Goal: Information Seeking & Learning: Check status

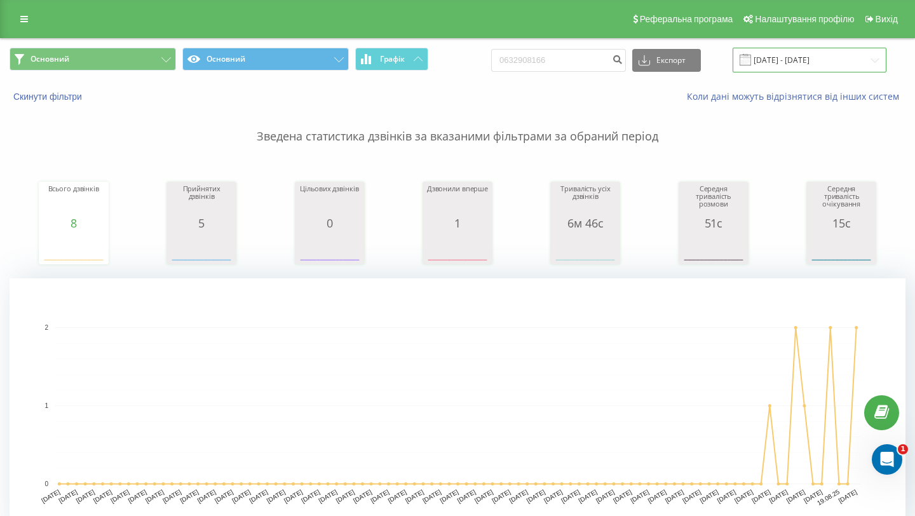
click at [842, 62] on input "[DATE] - [DATE]" at bounding box center [809, 60] width 154 height 25
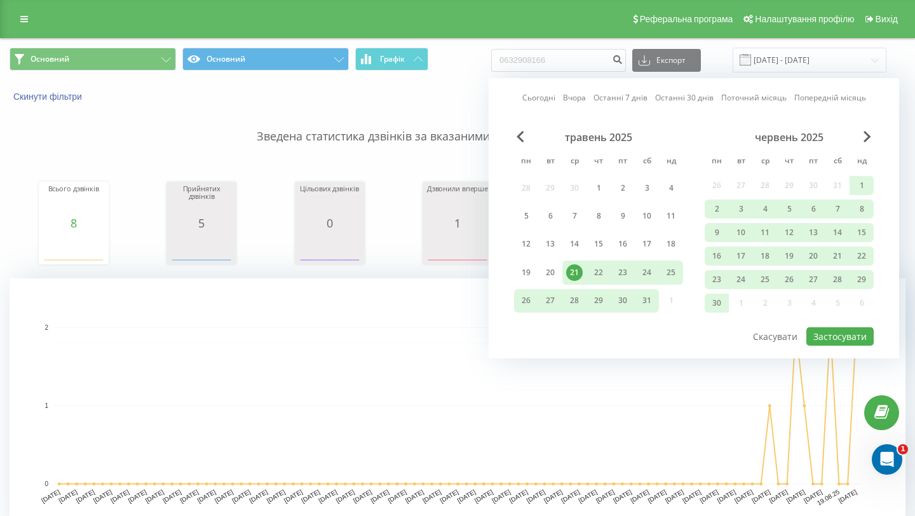
click at [861, 137] on div "червень 2025" at bounding box center [788, 137] width 169 height 13
click at [866, 134] on span "Next Month" at bounding box center [867, 136] width 8 height 11
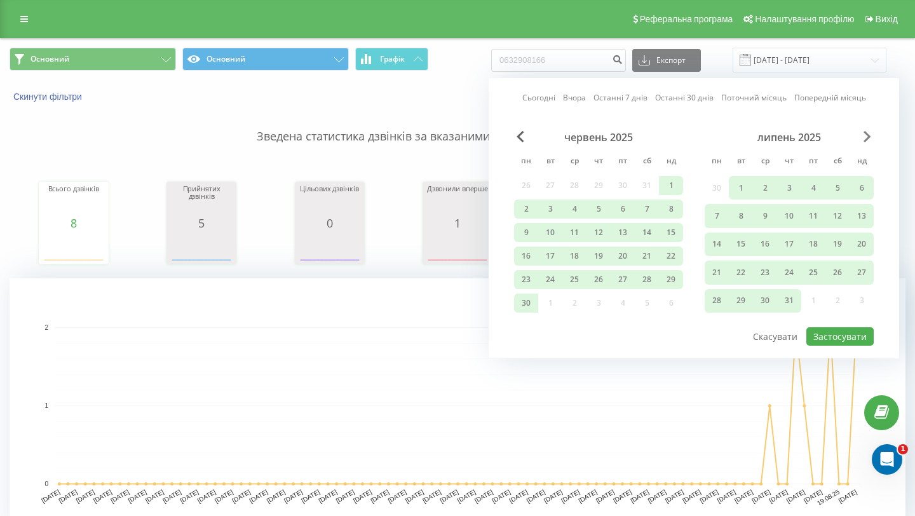
click at [865, 137] on span "Next Month" at bounding box center [867, 136] width 8 height 11
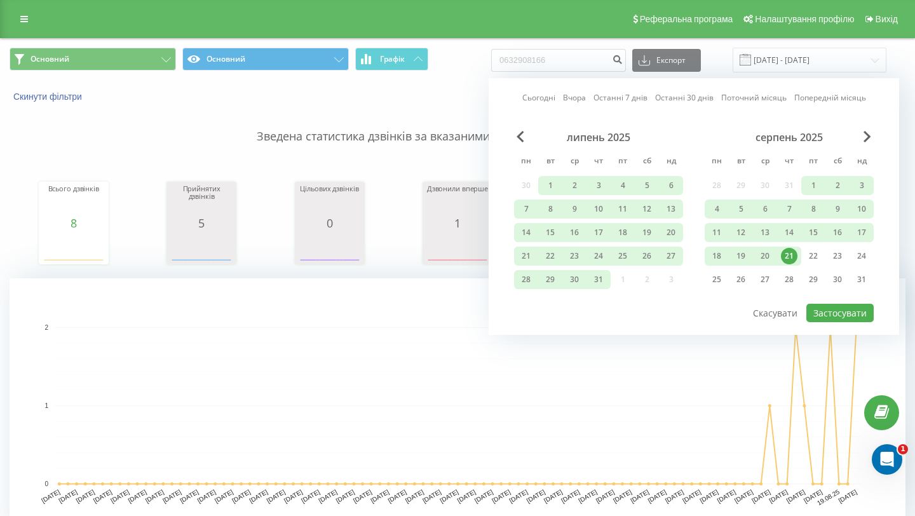
click at [791, 260] on div "21" at bounding box center [789, 256] width 17 height 17
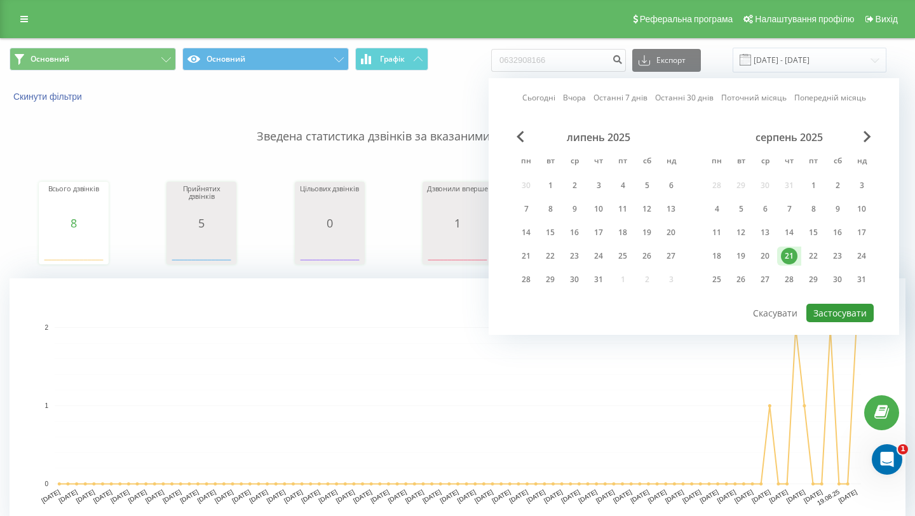
click at [833, 312] on button "Застосувати" at bounding box center [839, 313] width 67 height 18
type input "[DATE] - [DATE]"
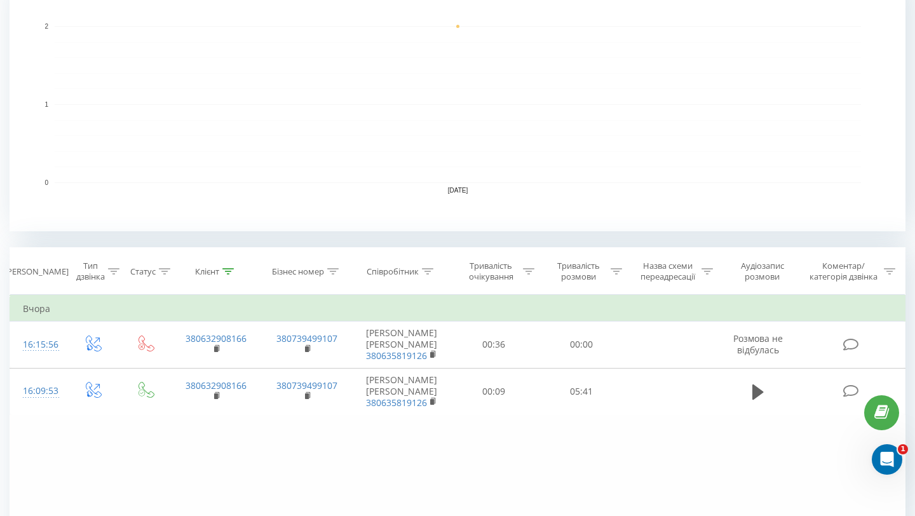
scroll to position [413, 0]
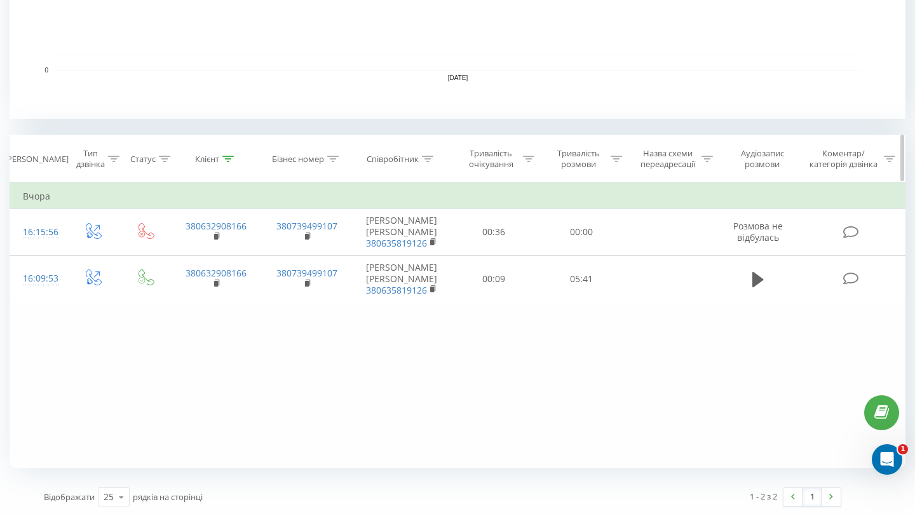
click at [428, 160] on icon at bounding box center [427, 159] width 11 height 6
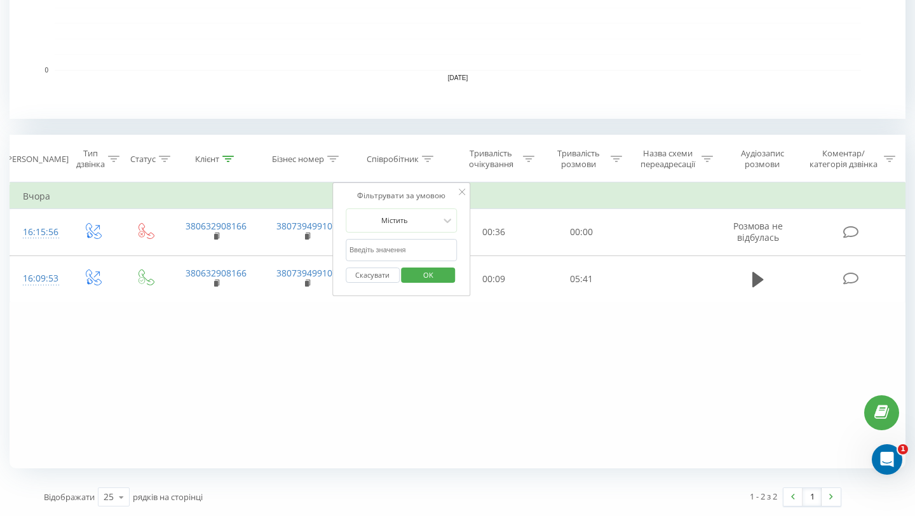
click at [407, 243] on input "text" at bounding box center [401, 250] width 112 height 22
type input "[PERSON_NAME]"
click at [419, 270] on span "OK" at bounding box center [428, 275] width 36 height 20
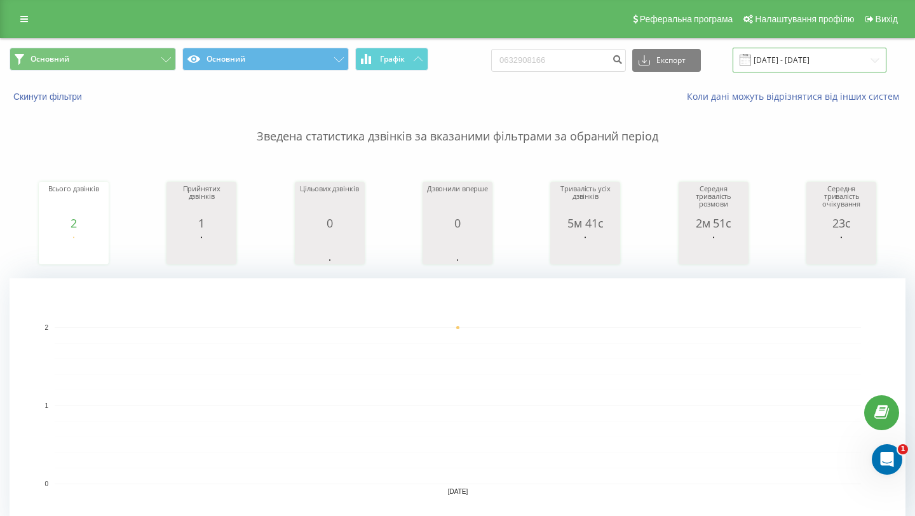
click at [833, 57] on input "[DATE] - [DATE]" at bounding box center [809, 60] width 154 height 25
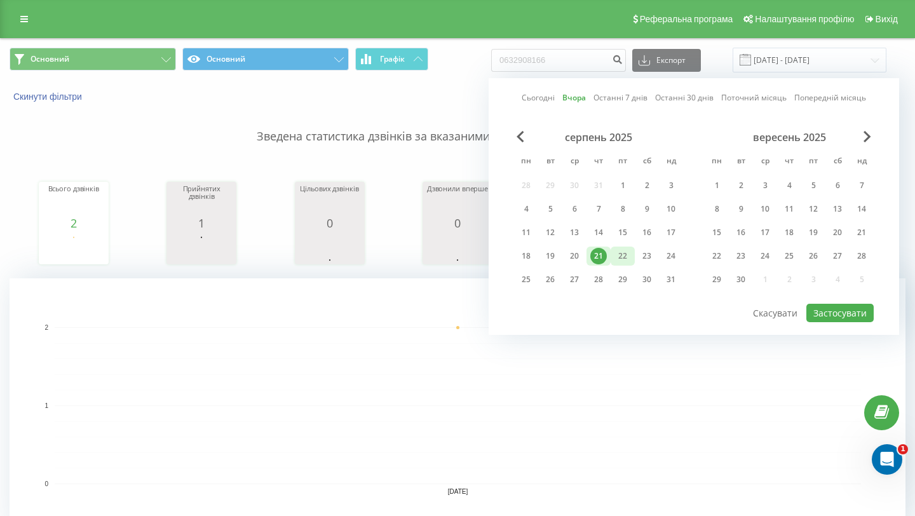
click at [615, 255] on div "22" at bounding box center [622, 256] width 17 height 17
click at [819, 309] on button "Застосувати" at bounding box center [839, 313] width 67 height 18
type input "[DATE] - [DATE]"
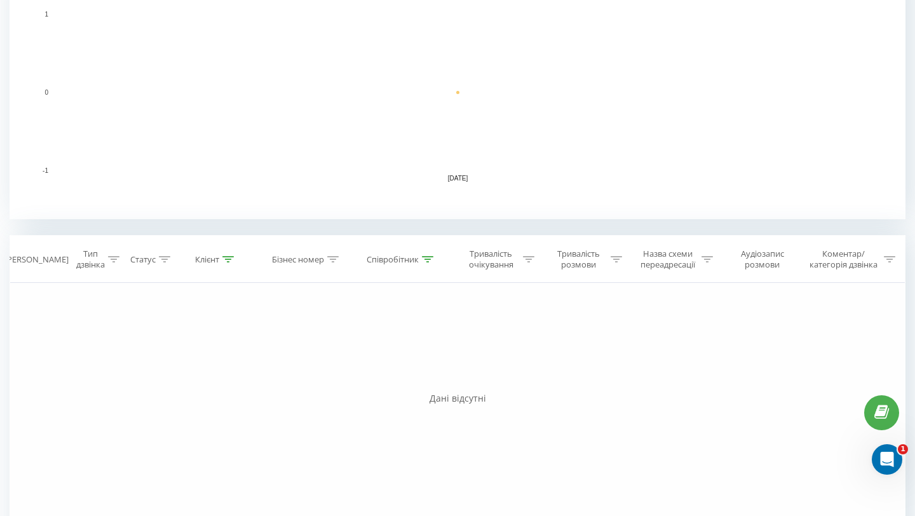
scroll to position [377, 0]
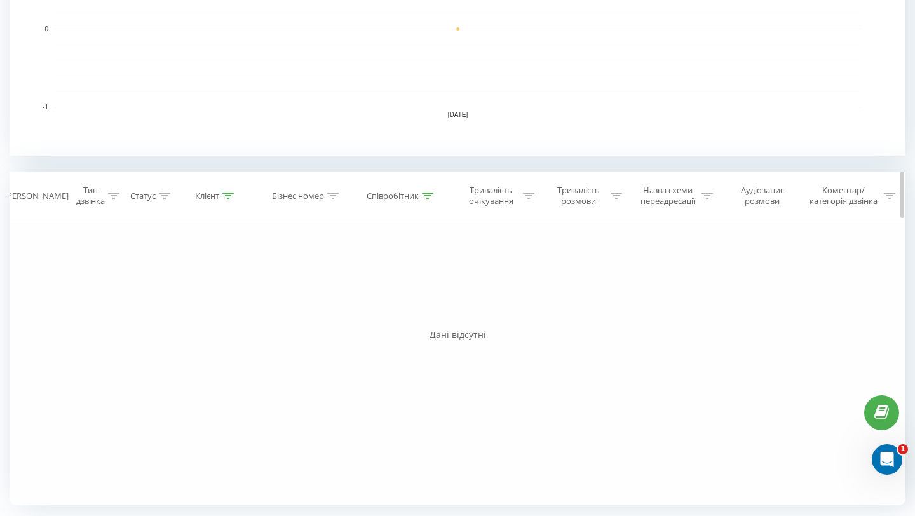
click at [211, 194] on div "Клієнт" at bounding box center [207, 196] width 24 height 11
click at [246, 283] on input "0632908166" at bounding box center [216, 287] width 112 height 22
click at [265, 311] on button "OK" at bounding box center [243, 312] width 54 height 16
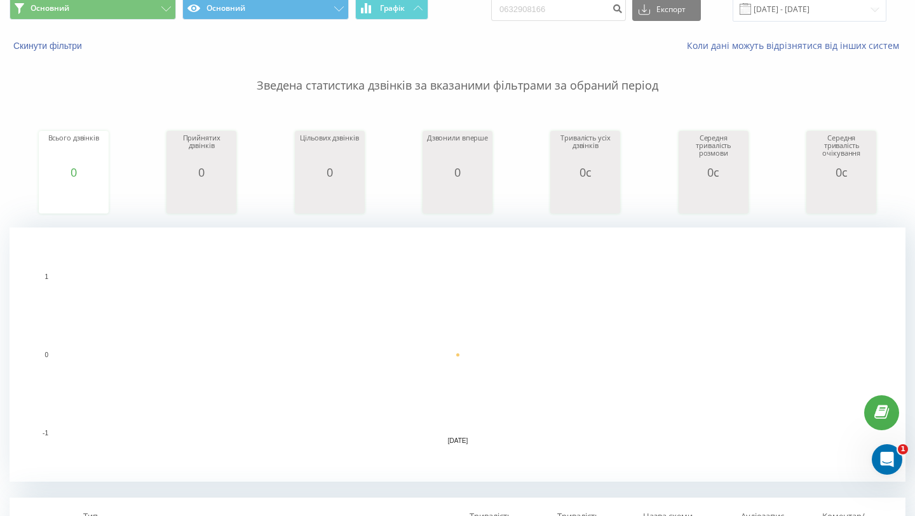
scroll to position [0, 0]
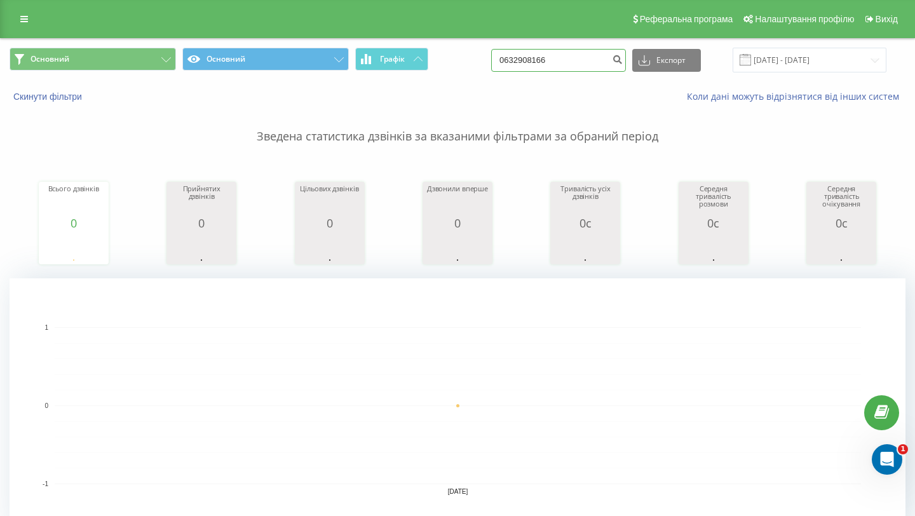
click at [591, 53] on input "0632908166" at bounding box center [558, 60] width 135 height 23
